Goal: Information Seeking & Learning: Learn about a topic

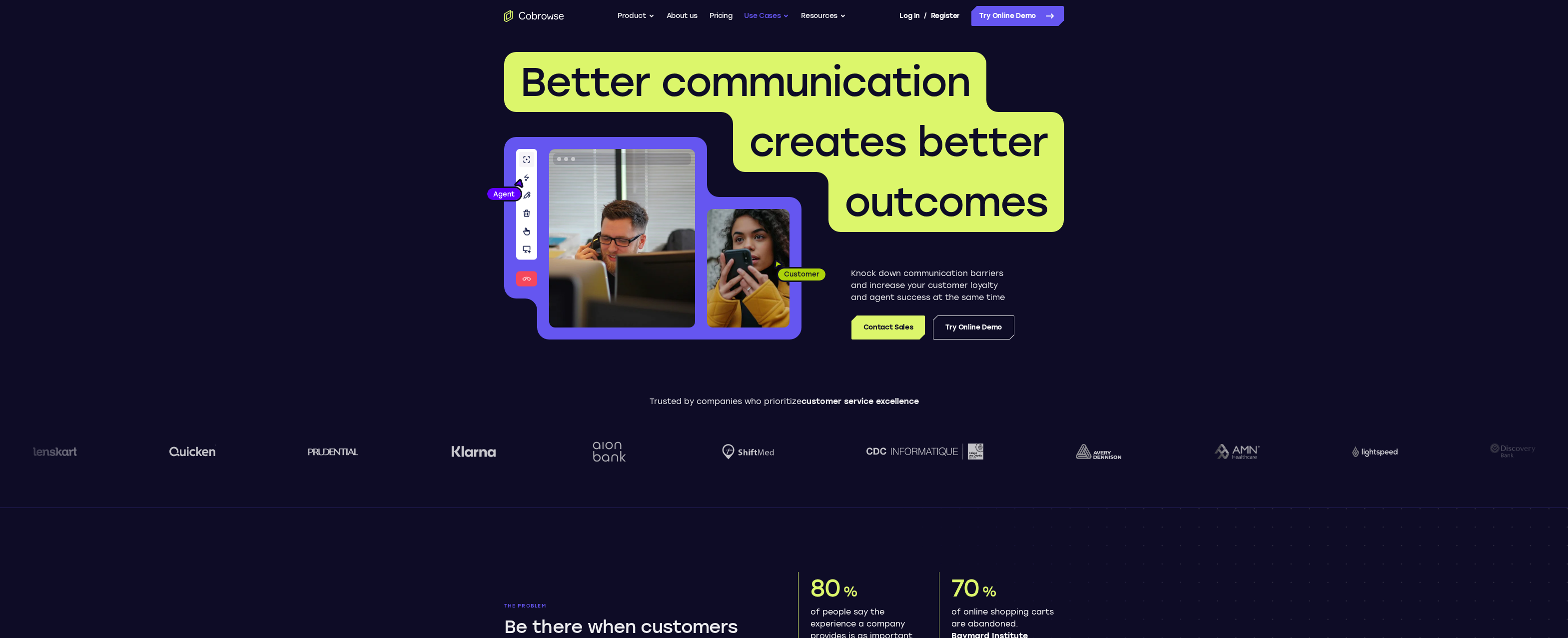
click at [754, 16] on button "Use Cases" at bounding box center [766, 16] width 45 height 20
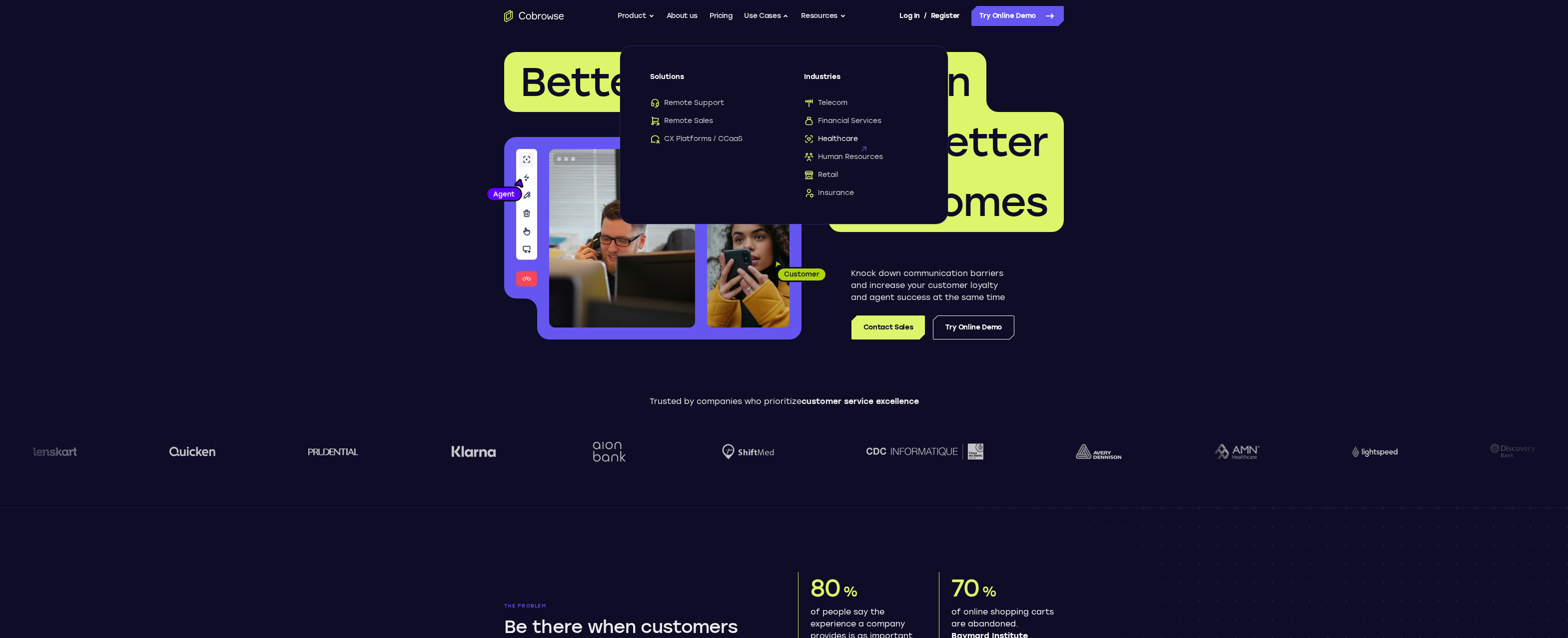
click at [859, 142] on icon at bounding box center [864, 149] width 14 height 14
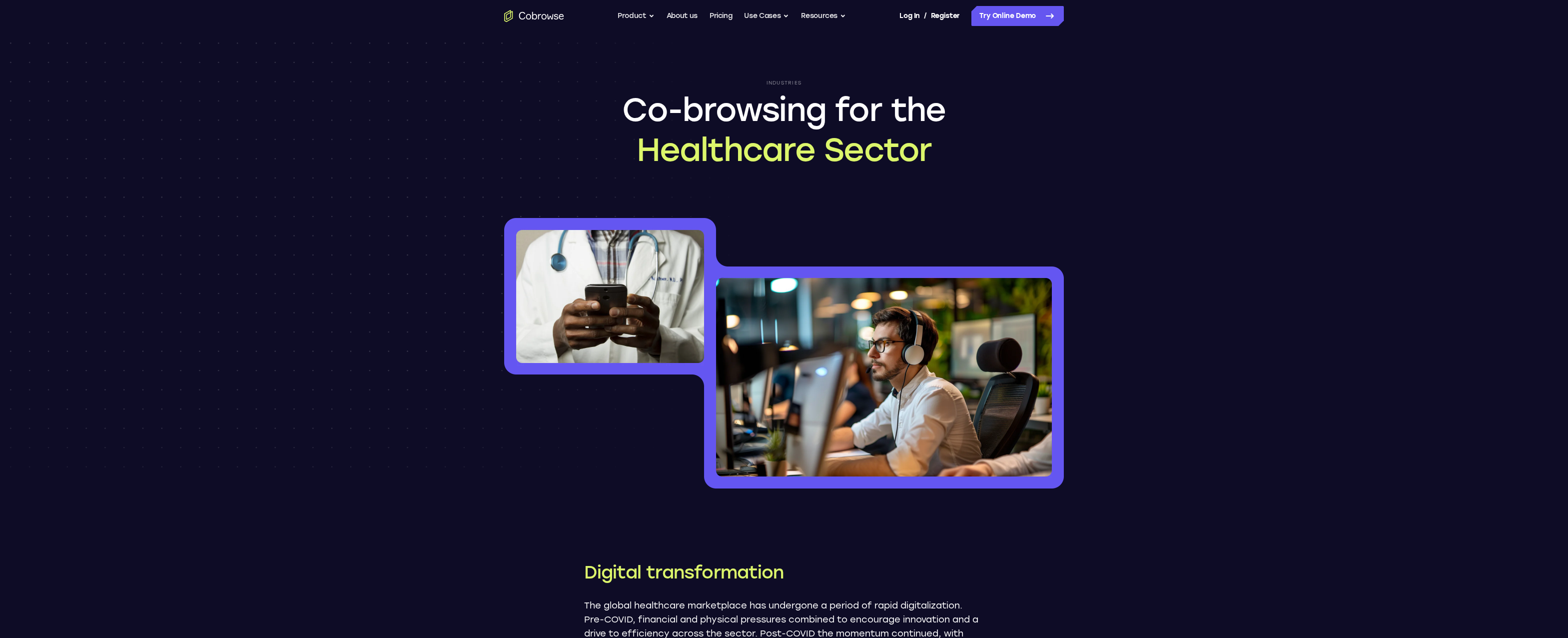
click at [1391, 150] on header "Industries Co-browsing for the Healthcare Sector" at bounding box center [784, 272] width 1568 height 480
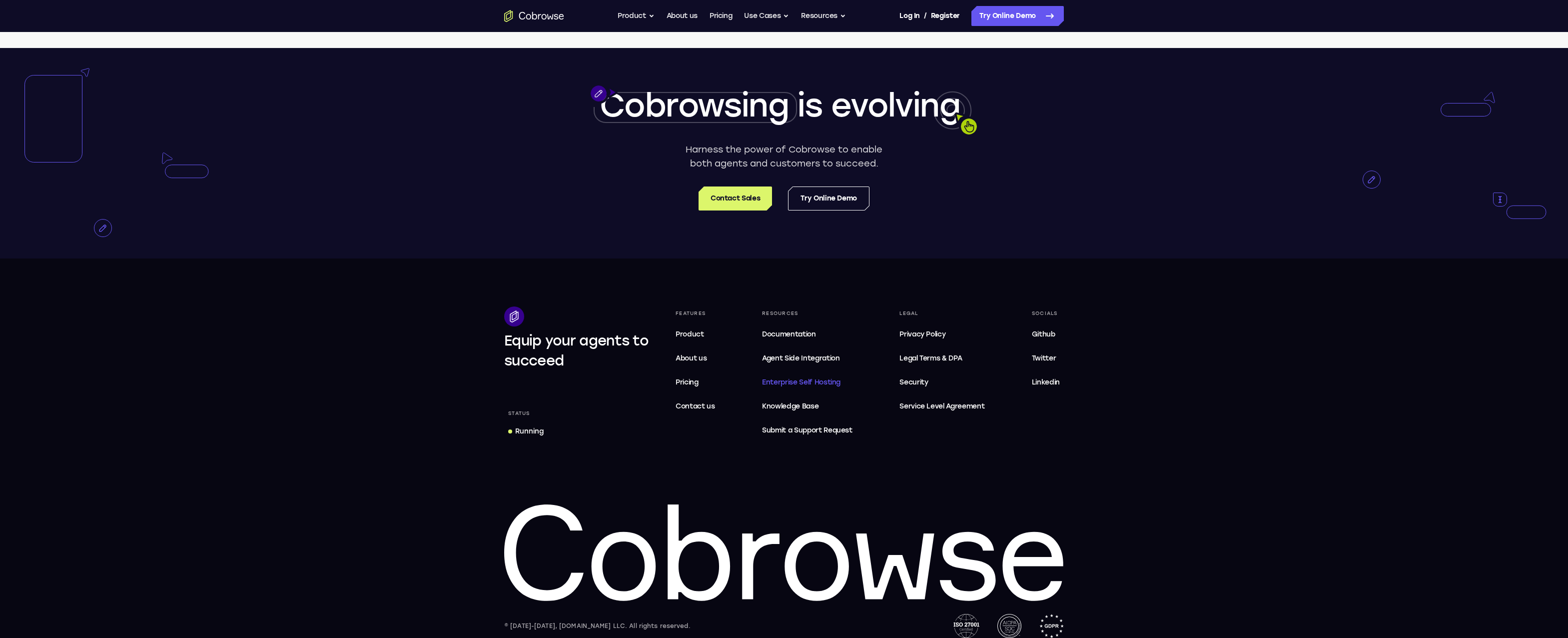
scroll to position [2555, 0]
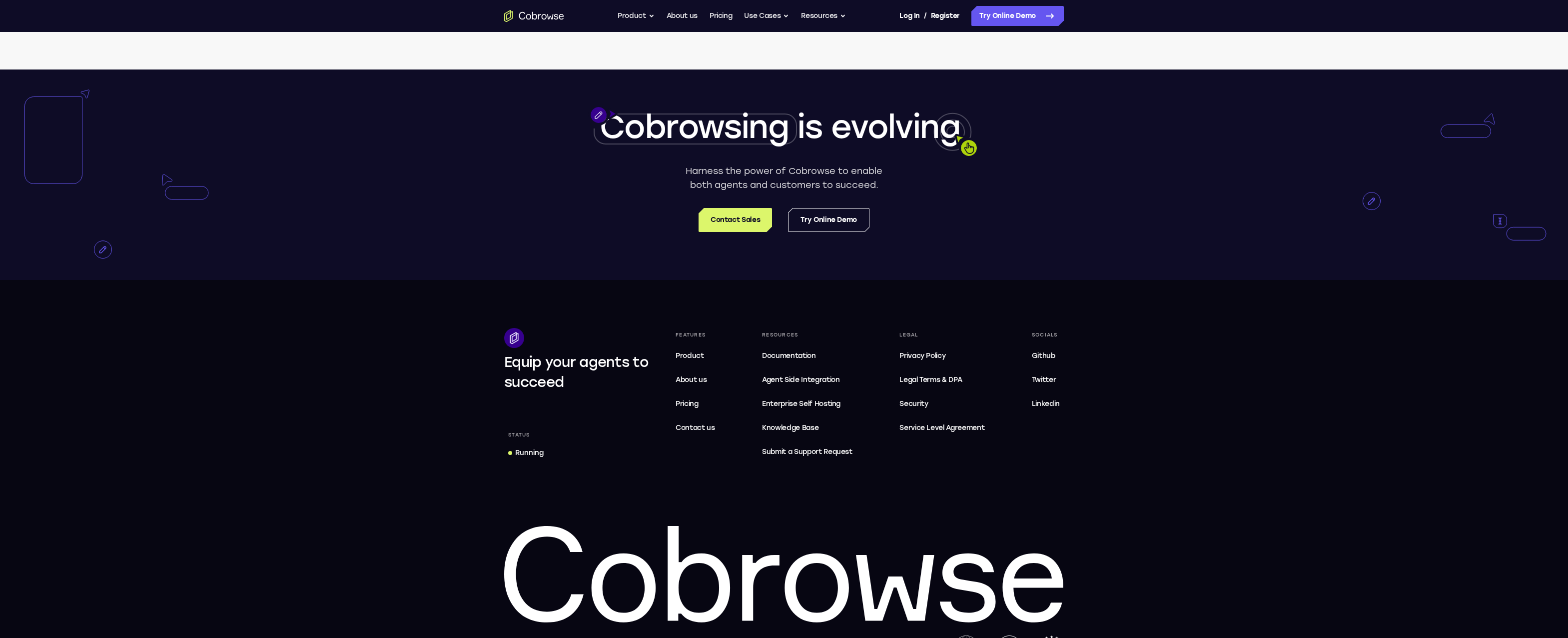
click at [791, 328] on footer "Equip your agents to succeed Status Running Features Product About us Pricing C…" at bounding box center [784, 476] width 1568 height 391
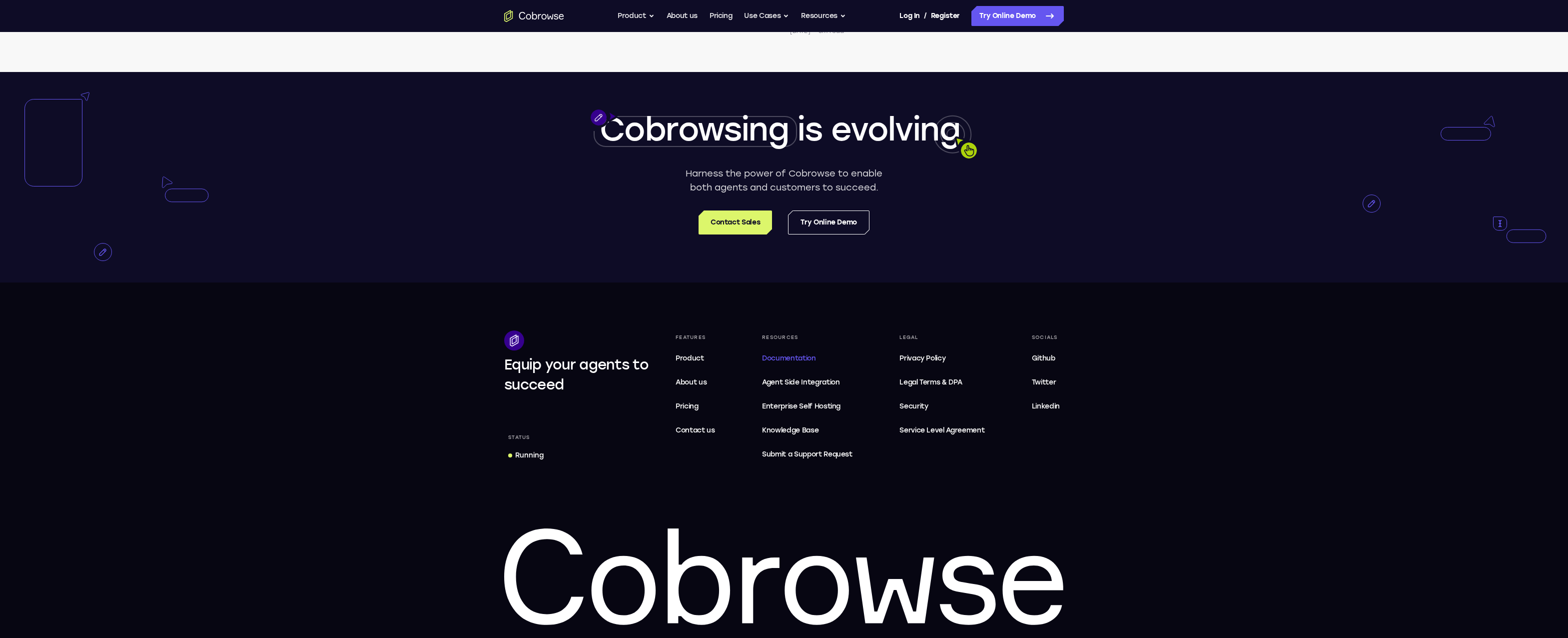
click at [791, 365] on link "Documentation" at bounding box center [807, 358] width 98 height 20
